Goal: Transaction & Acquisition: Download file/media

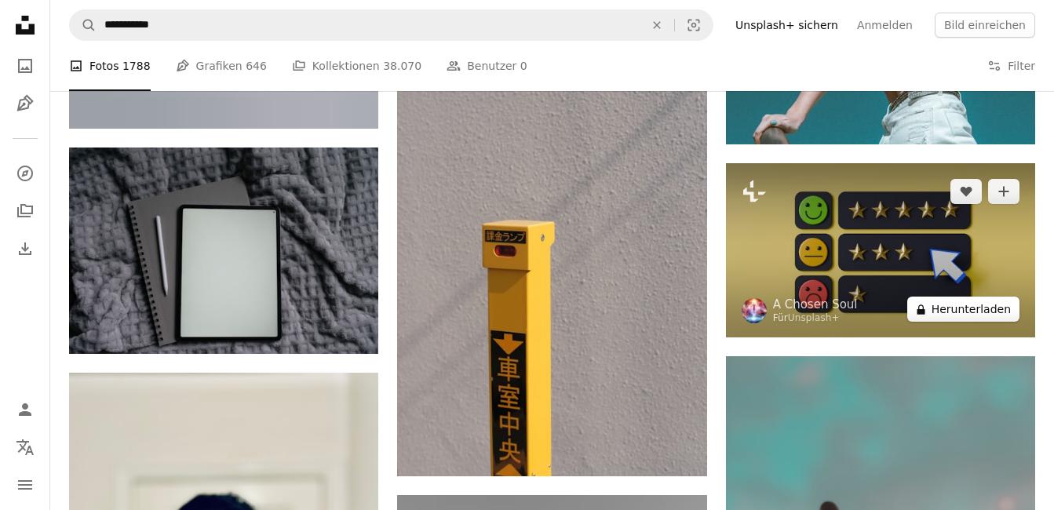
scroll to position [14836, 0]
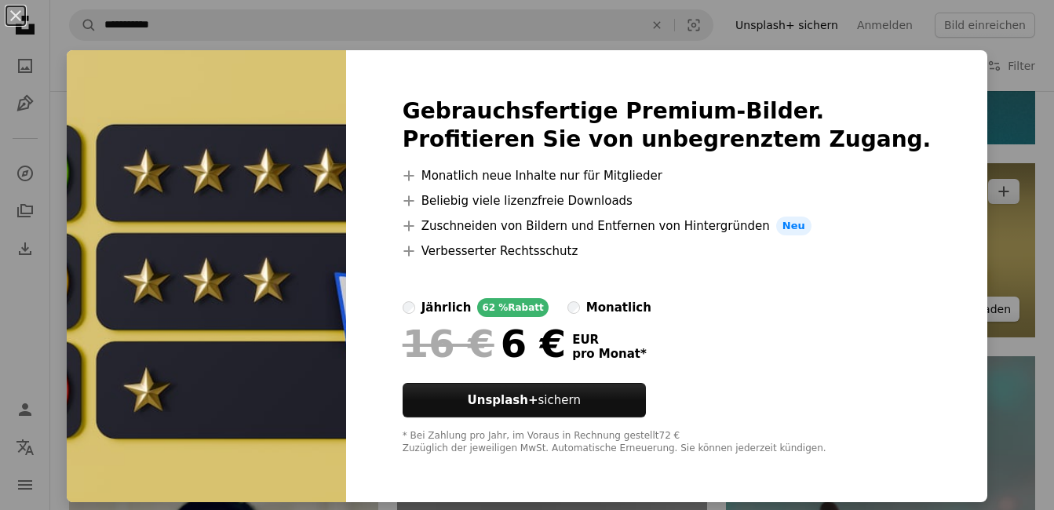
click at [962, 311] on div "An X shape Gebrauchsfertige Premium-Bilder. Profitieren Sie von unbegrenztem Zu…" at bounding box center [527, 255] width 1054 height 510
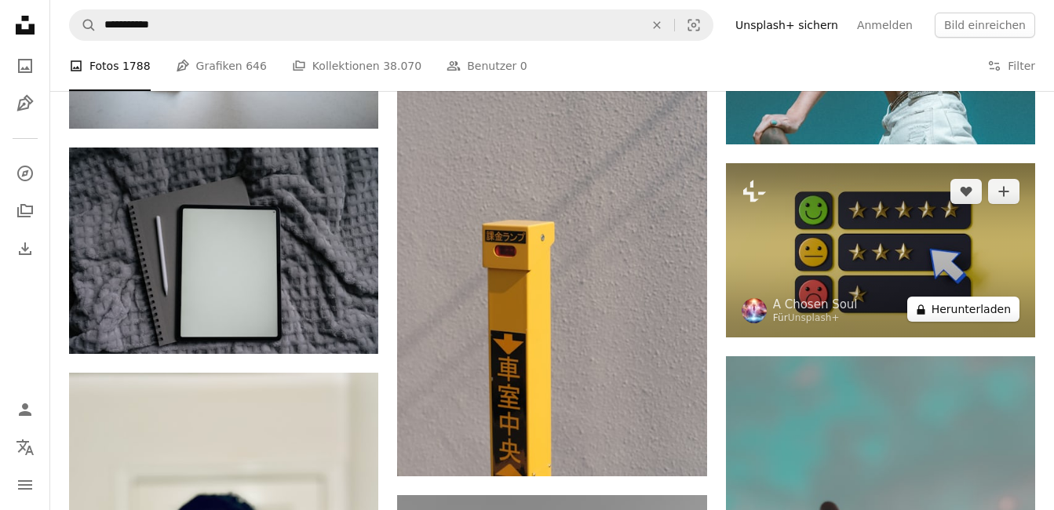
click at [956, 306] on button "A lock Herunterladen" at bounding box center [963, 309] width 112 height 25
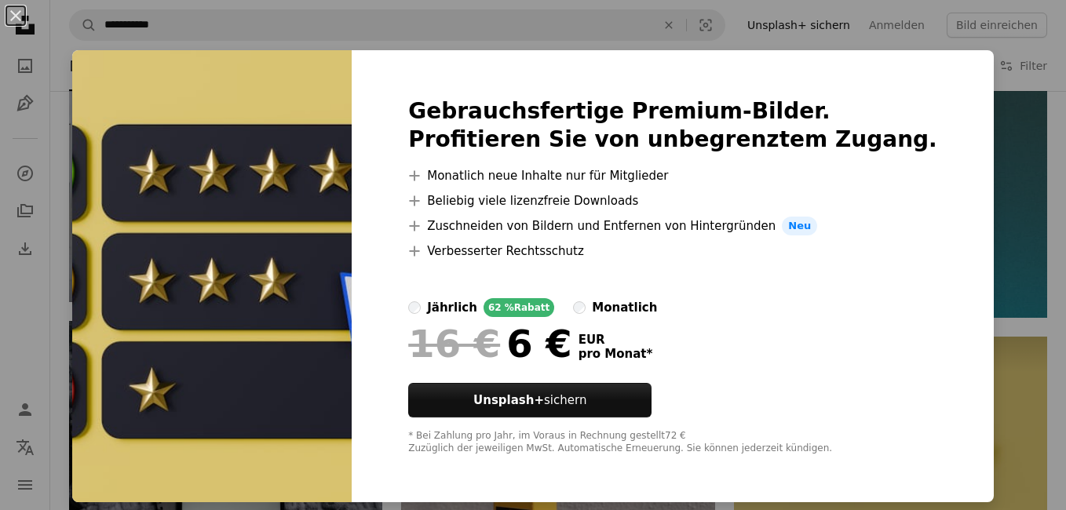
click at [998, 271] on div "An X shape Gebrauchsfertige Premium-Bilder. Profitieren Sie von unbegrenztem Zu…" at bounding box center [533, 255] width 1066 height 510
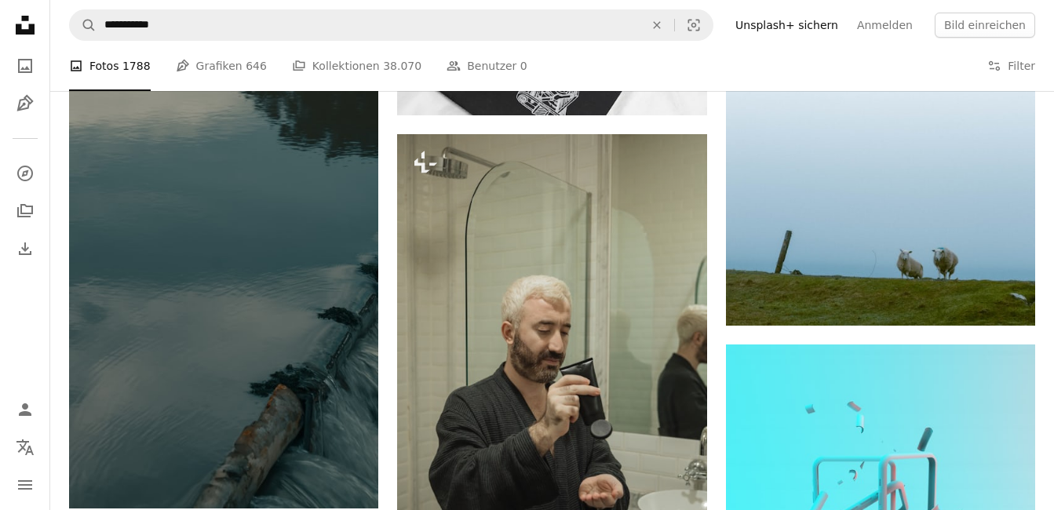
scroll to position [21509, 0]
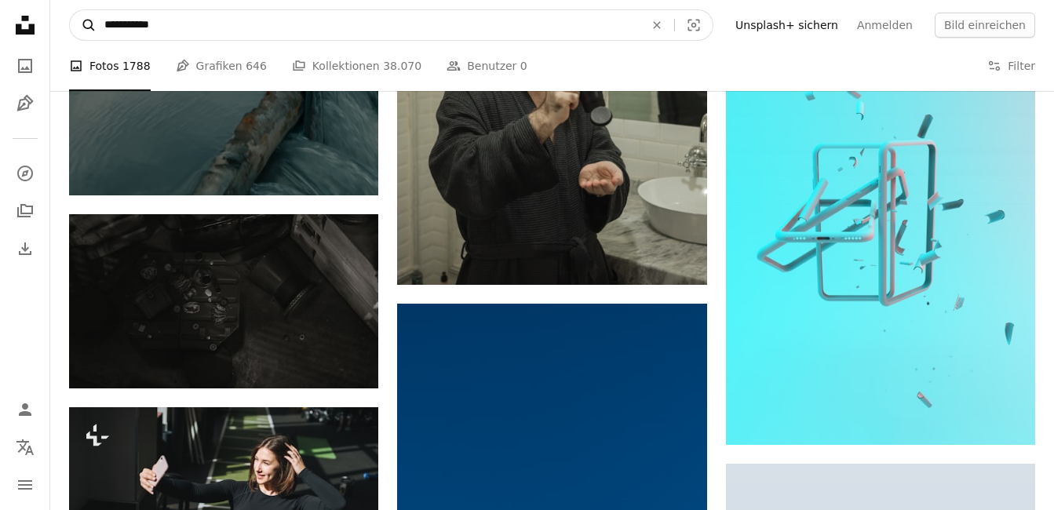
drag, startPoint x: 130, startPoint y: 25, endPoint x: 73, endPoint y: 27, distance: 57.3
click at [73, 27] on form "**********" at bounding box center [391, 24] width 644 height 31
type input "*****"
click at [70, 10] on button "A magnifying glass" at bounding box center [83, 25] width 27 height 30
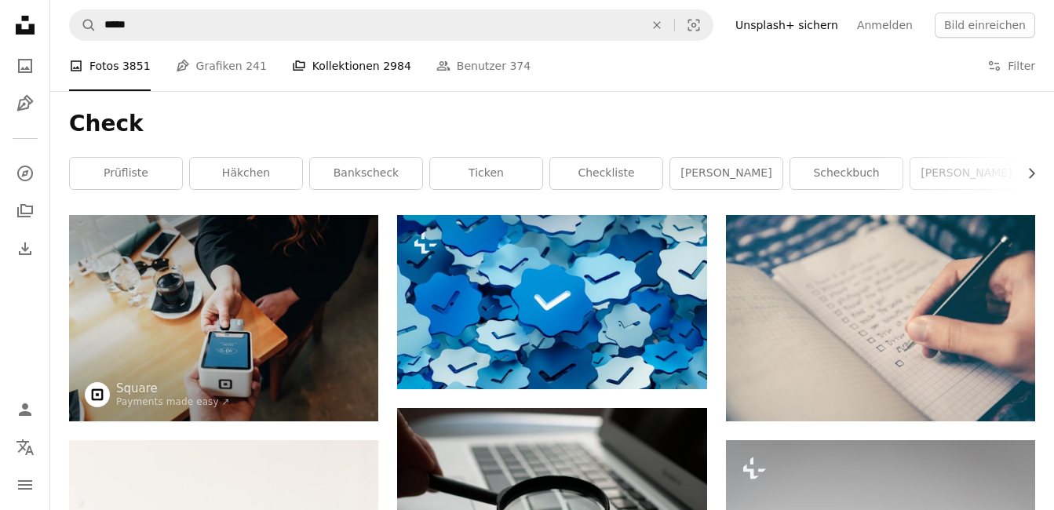
scroll to position [78, 0]
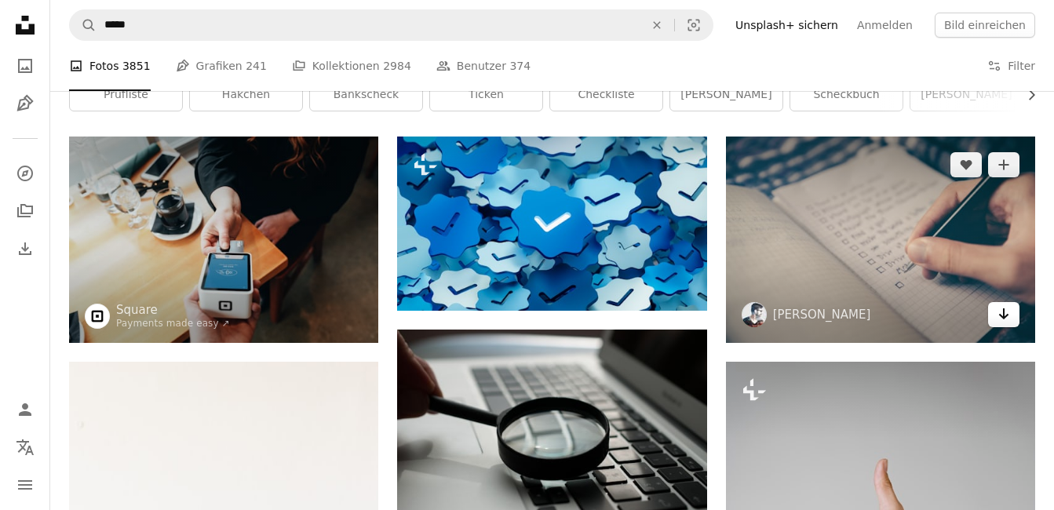
click at [1007, 321] on icon "Arrow pointing down" at bounding box center [1004, 314] width 13 height 19
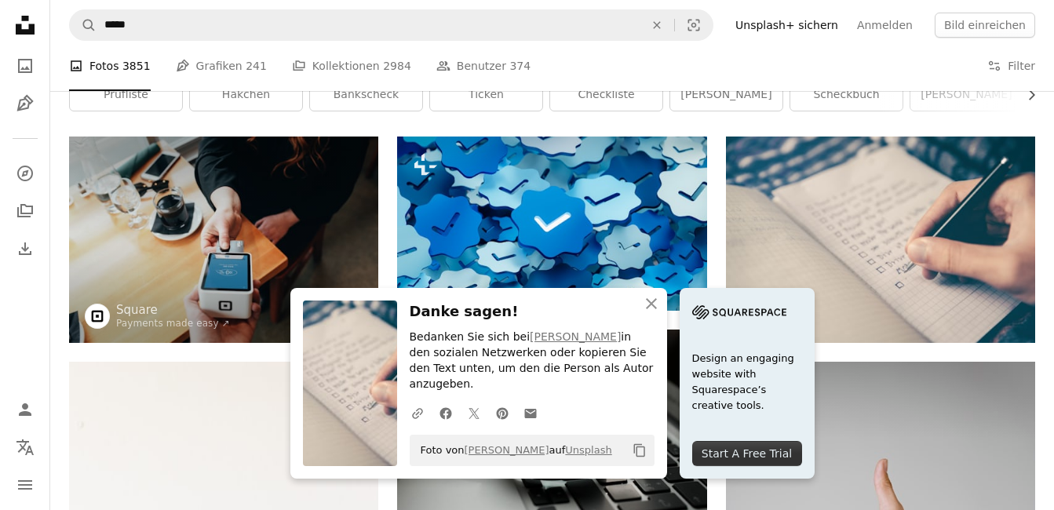
click at [640, 451] on icon "Copy content" at bounding box center [640, 451] width 14 height 14
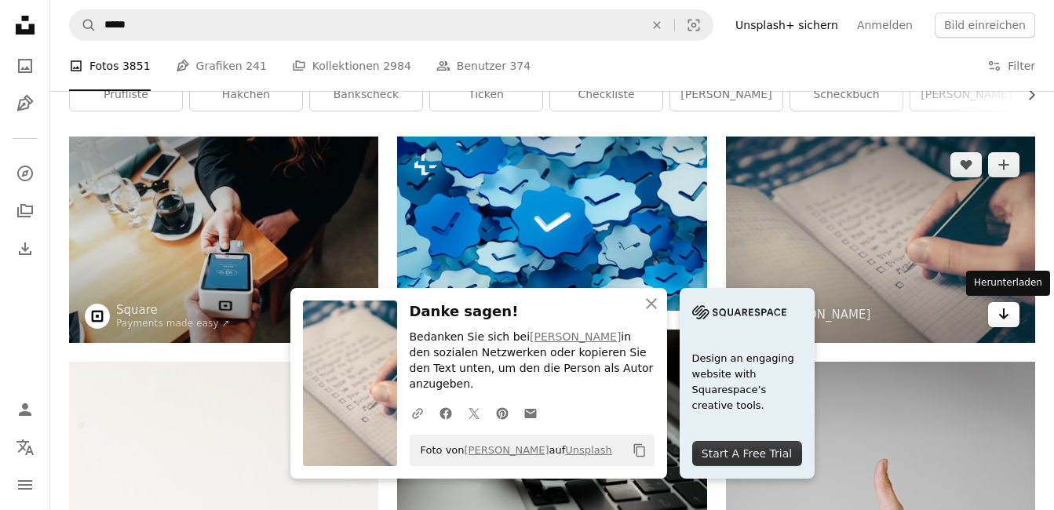
click at [1009, 323] on link "Arrow pointing down" at bounding box center [1003, 314] width 31 height 25
